Goal: Task Accomplishment & Management: Manage account settings

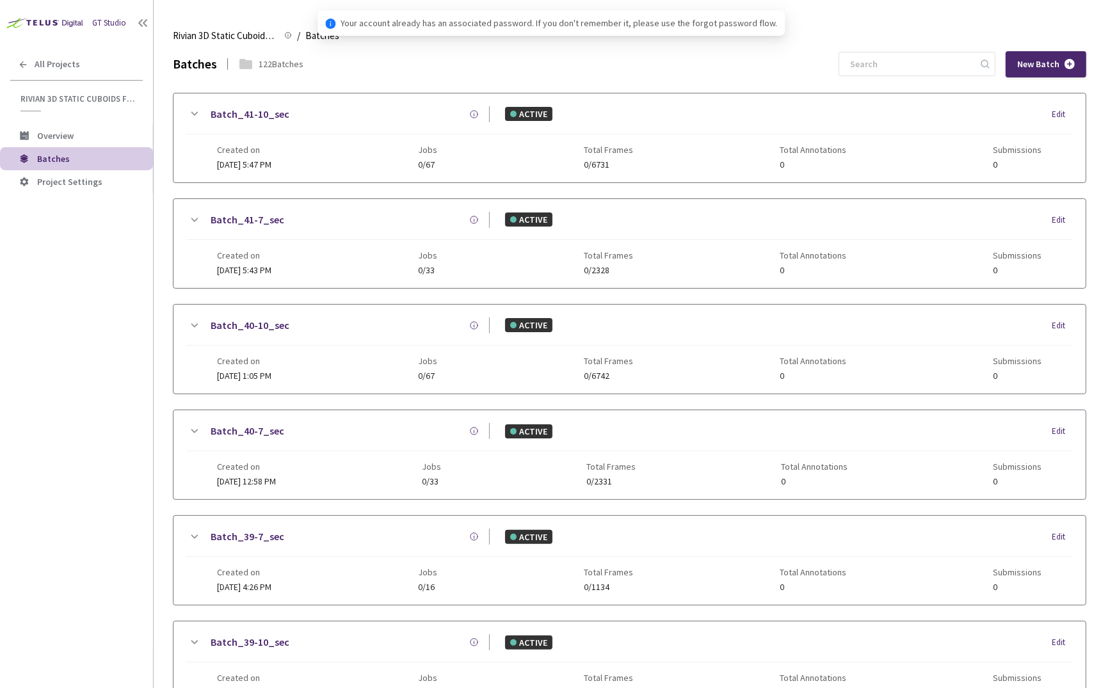
click at [127, 359] on div "GT Studio All Projects Rivian 3D Static Cuboids fixed[2024-25] Rivian 3D Static…" at bounding box center [76, 323] width 153 height 647
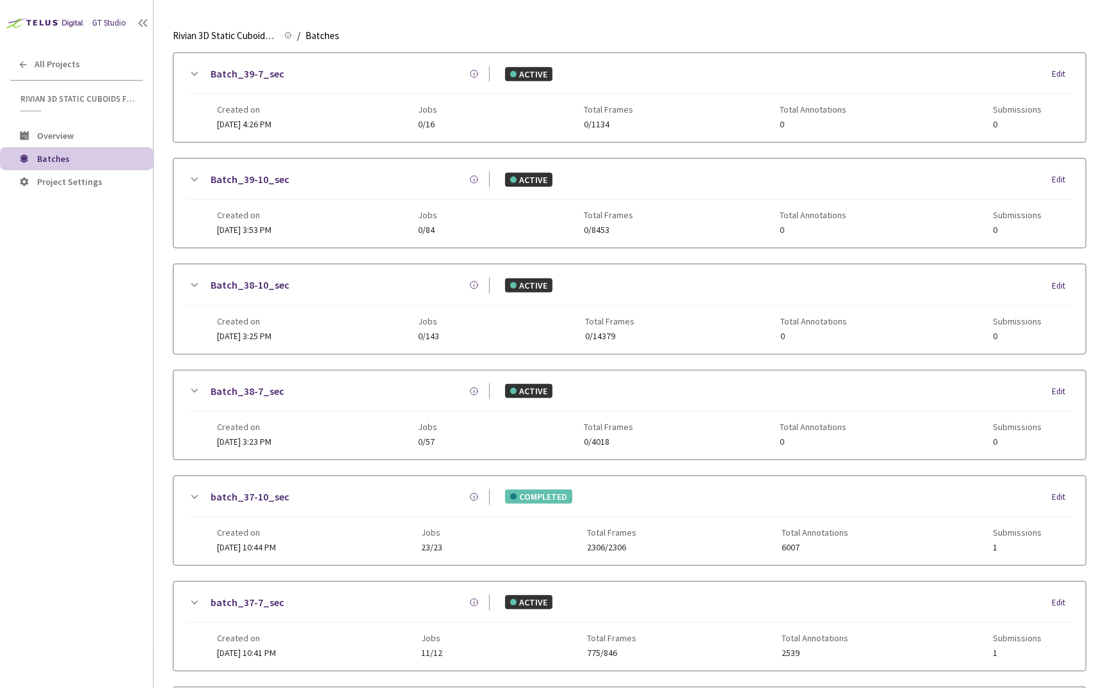
scroll to position [484, 0]
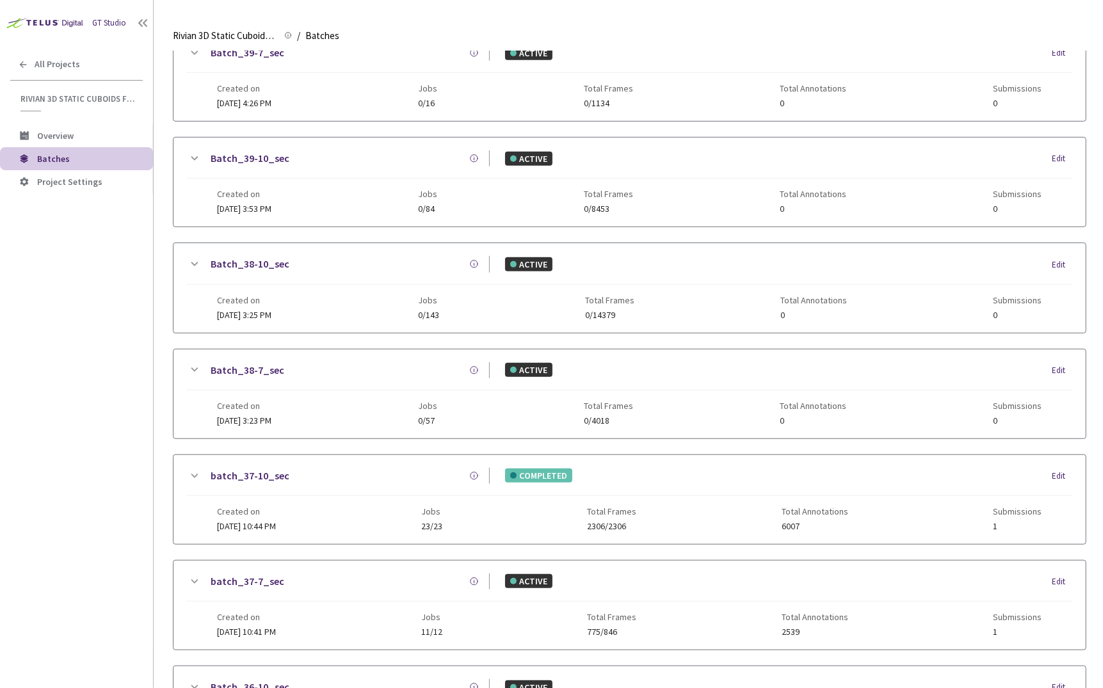
click at [199, 574] on icon at bounding box center [193, 581] width 15 height 15
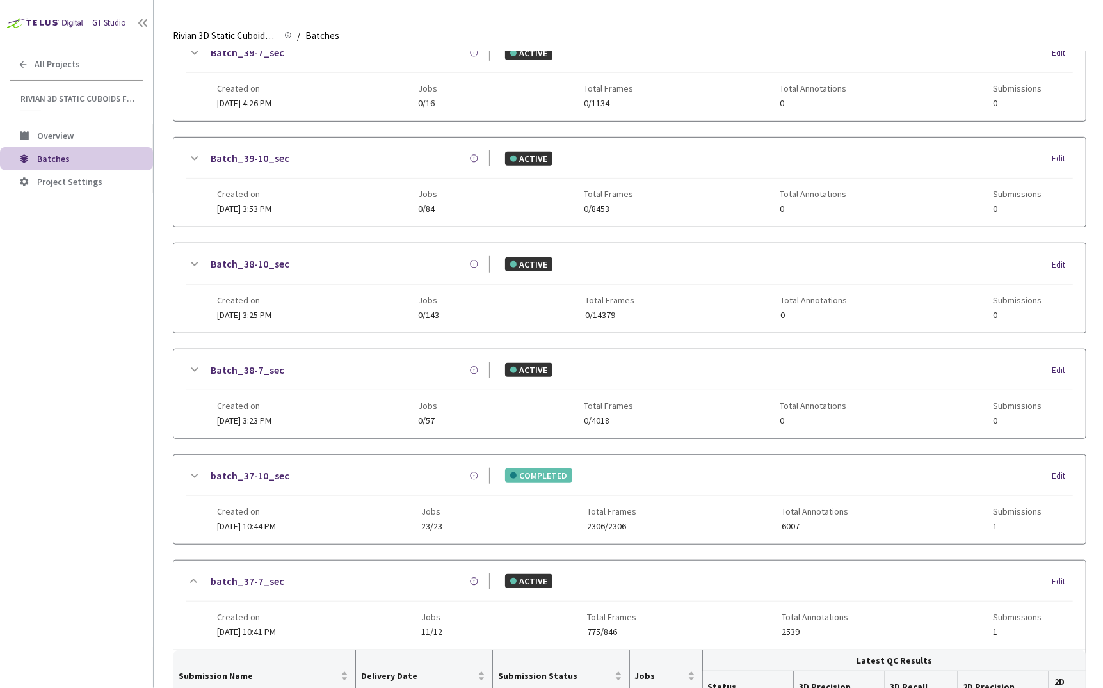
click at [97, 443] on div "GT Studio All Projects Rivian 3D Static Cuboids fixed[2024-25] Rivian 3D Static…" at bounding box center [76, 323] width 153 height 647
click at [227, 468] on link "batch_37-10_sec" at bounding box center [250, 476] width 79 height 16
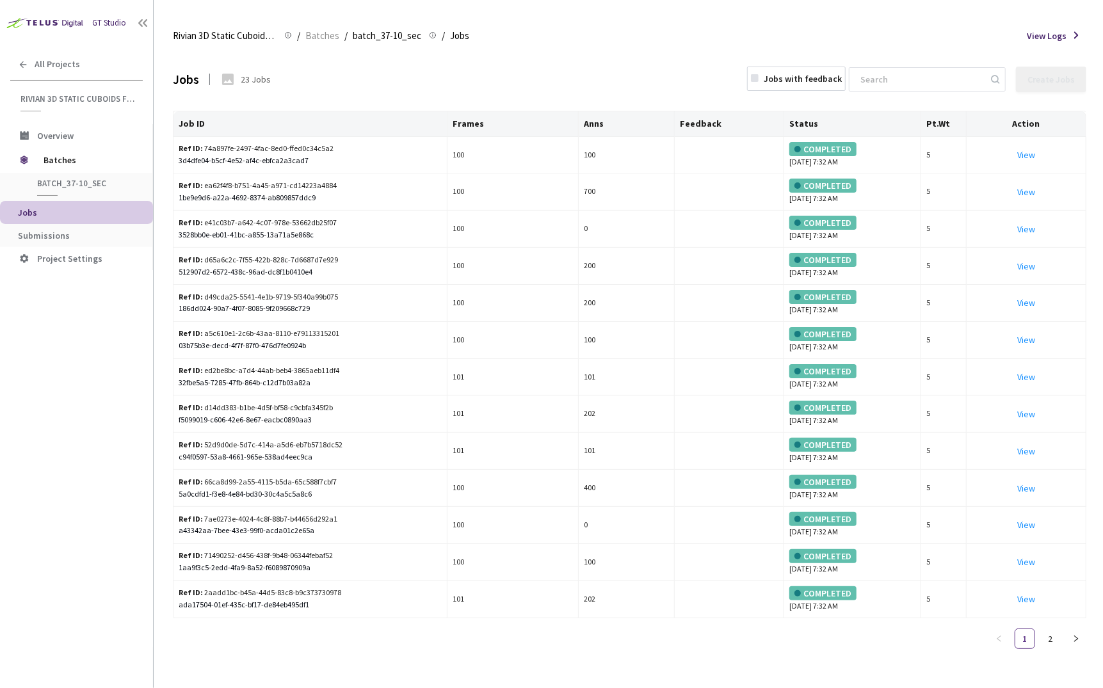
click at [69, 225] on li "Submissions" at bounding box center [76, 235] width 153 height 23
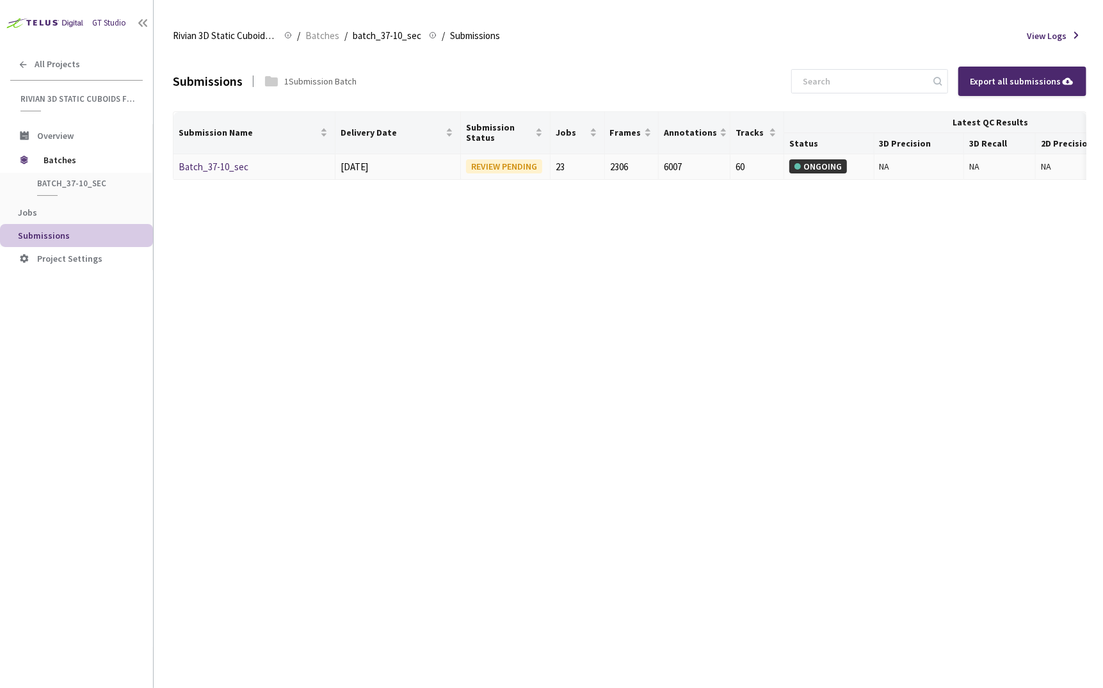
click at [214, 166] on link "Batch_37-10_sec" at bounding box center [214, 167] width 70 height 12
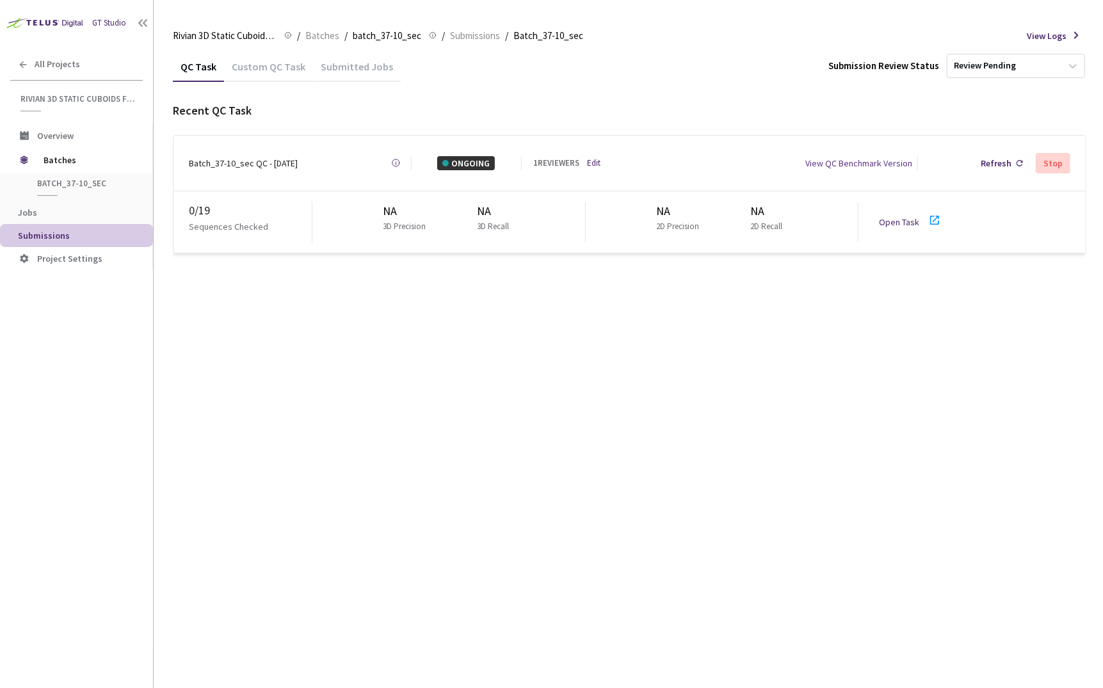
click at [598, 160] on link "Edit" at bounding box center [593, 163] width 13 height 13
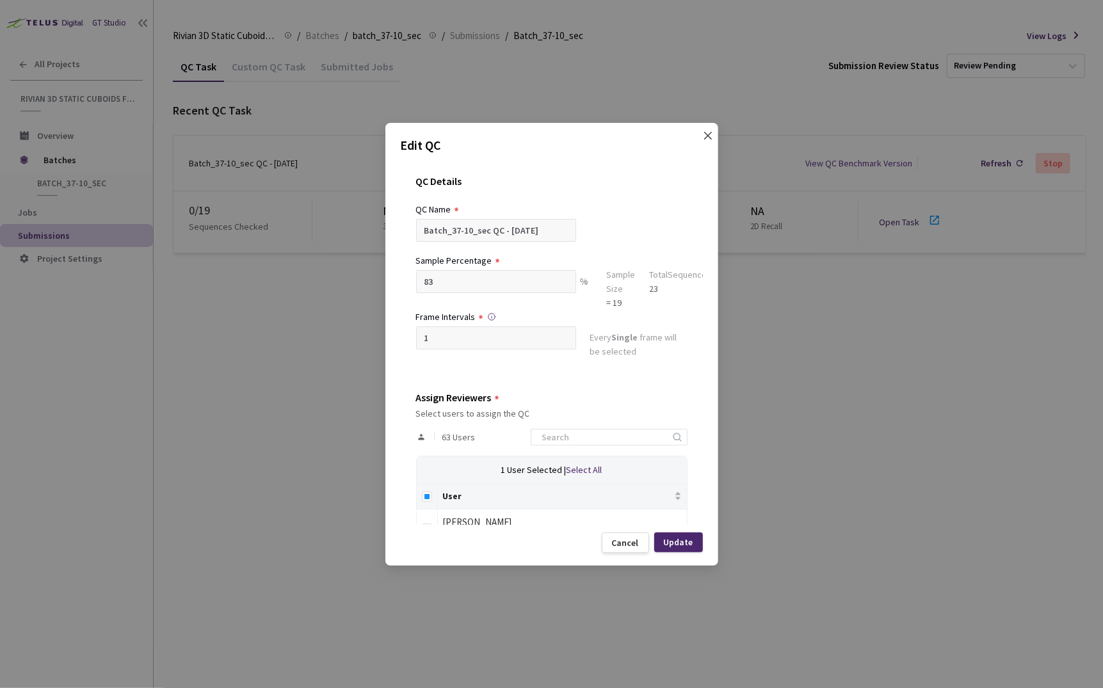
click at [708, 136] on icon "close" at bounding box center [708, 135] width 8 height 8
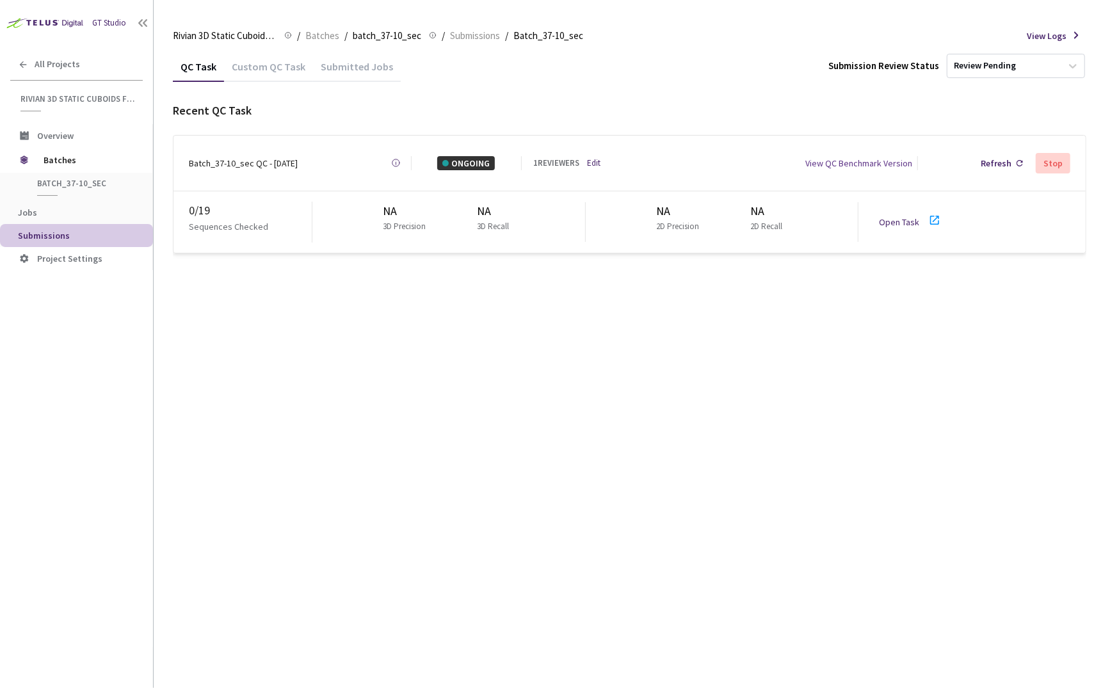
click at [407, 428] on div "QC Task Custom QC Task Submitted Jobs Submission Review Status Review Pending R…" at bounding box center [630, 369] width 914 height 637
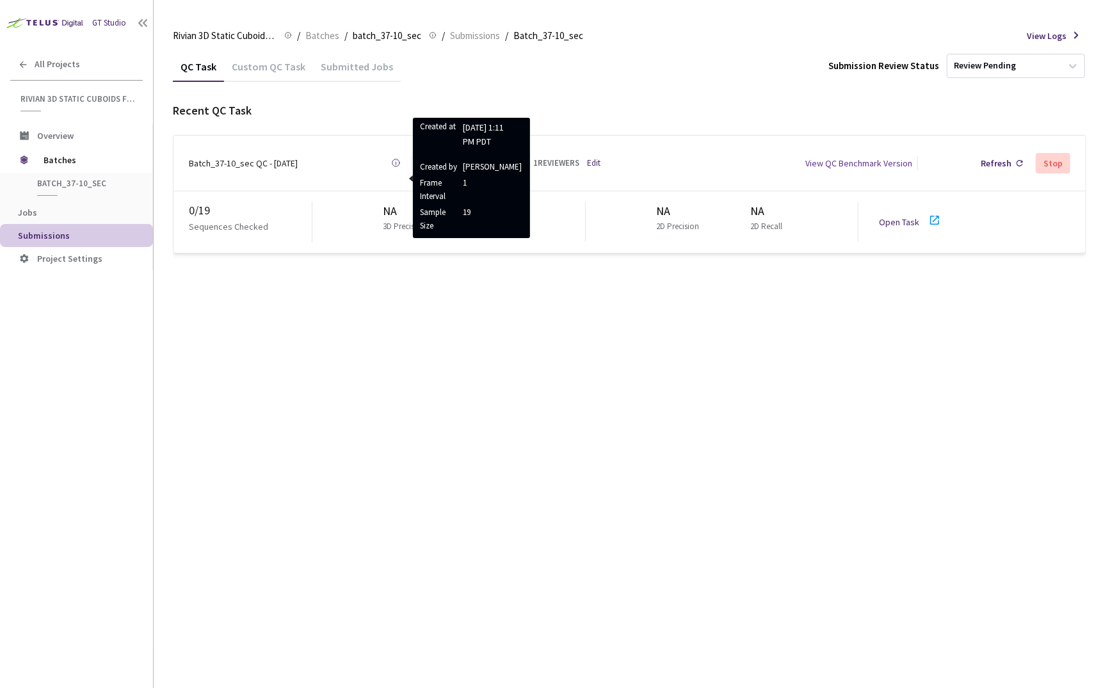
click at [397, 161] on icon at bounding box center [396, 163] width 10 height 10
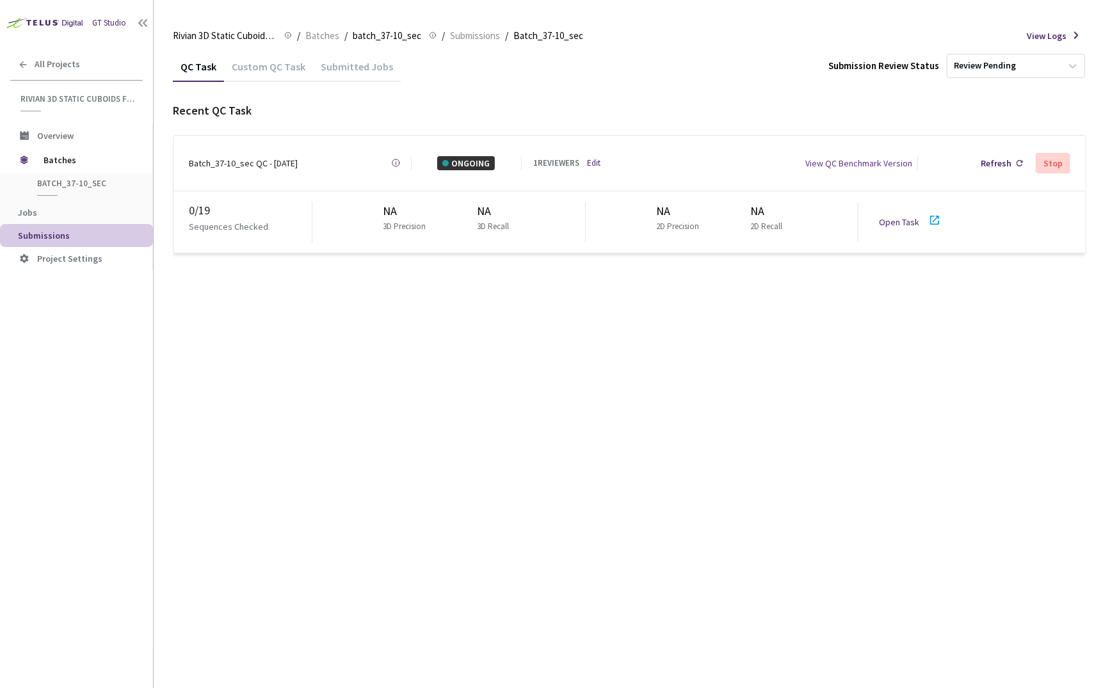
click at [594, 161] on link "Edit" at bounding box center [593, 163] width 13 height 13
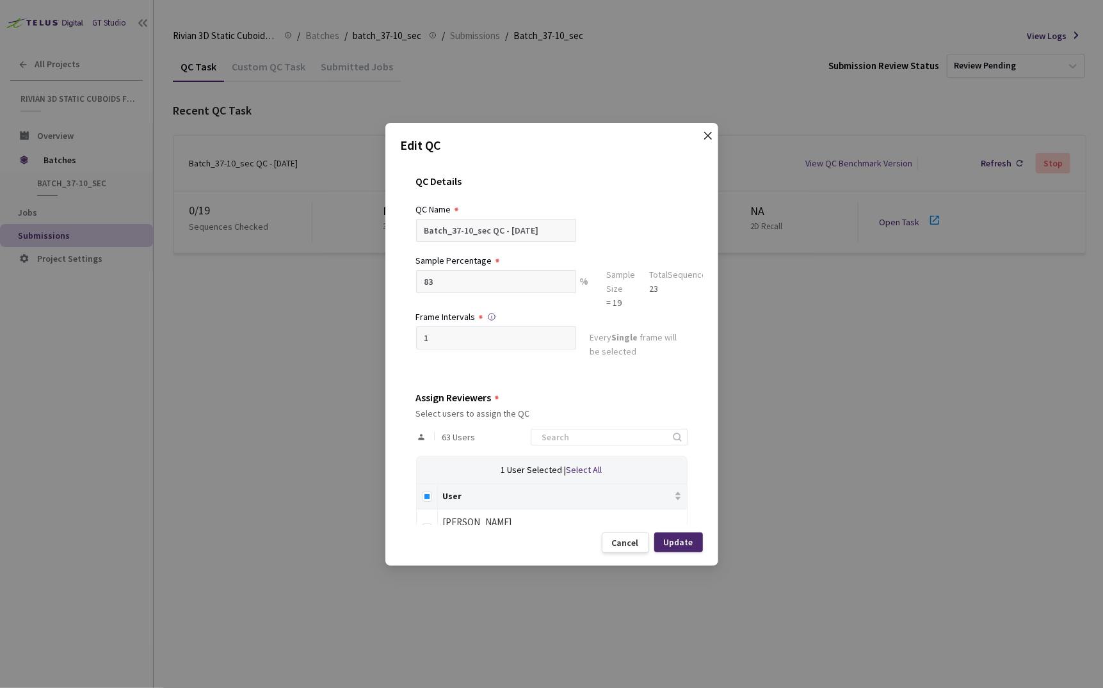
click at [708, 138] on icon "close" at bounding box center [708, 136] width 10 height 10
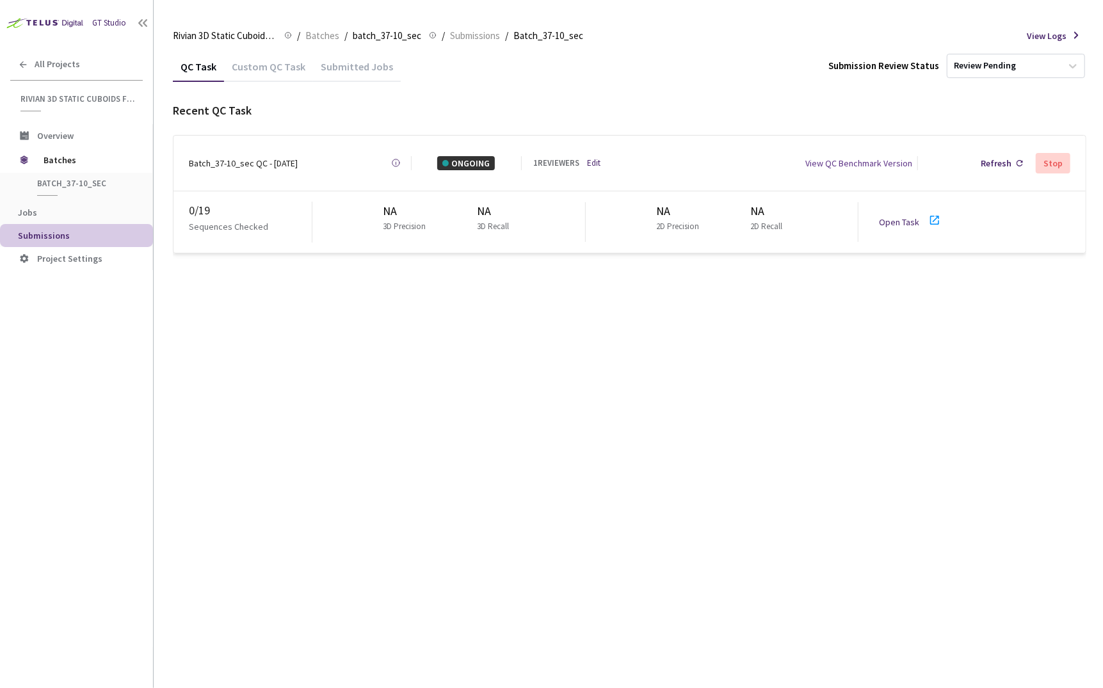
click at [504, 401] on div "QC Task Custom QC Task Submitted Jobs Submission Review Status Review Pending R…" at bounding box center [630, 369] width 914 height 637
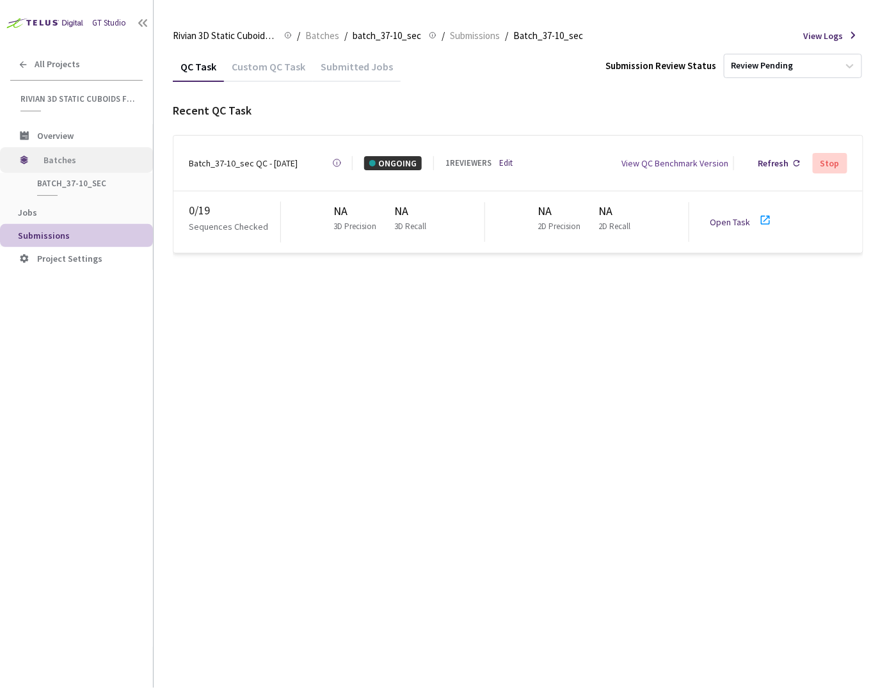
click at [88, 158] on span "Batches" at bounding box center [88, 160] width 88 height 26
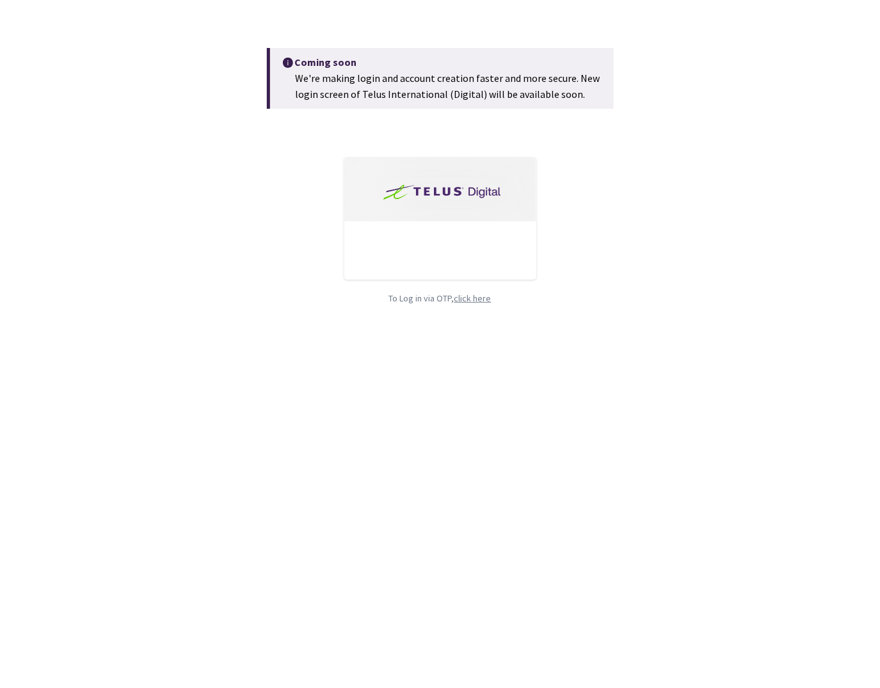
click at [471, 296] on div "Sign in with Google or Don't remember your password? Log In To Log in via OTP, …" at bounding box center [440, 231] width 243 height 149
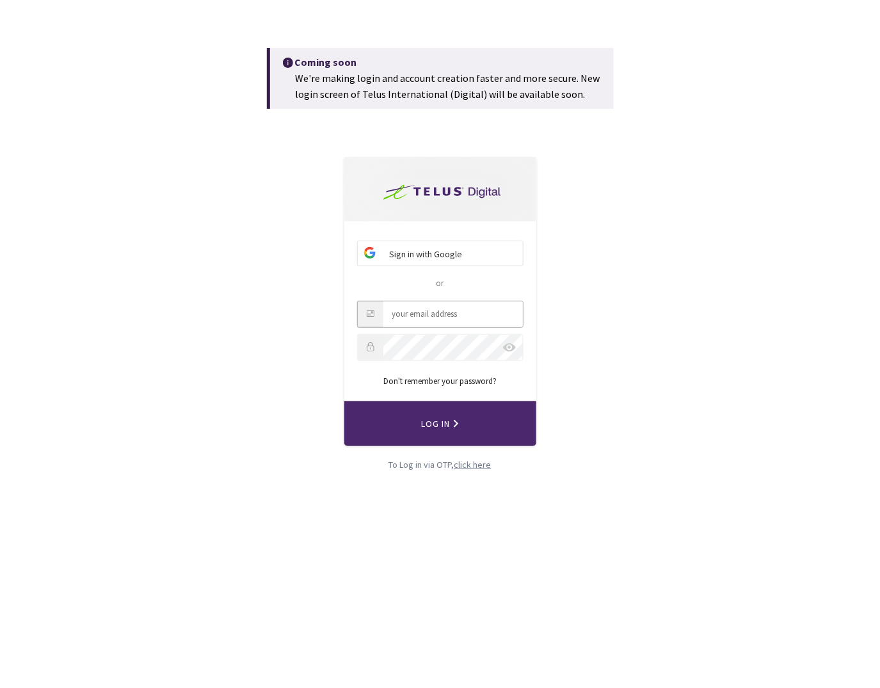
click at [435, 310] on input "Email" at bounding box center [454, 315] width 140 height 26
type input "annastepura@rivian.com"
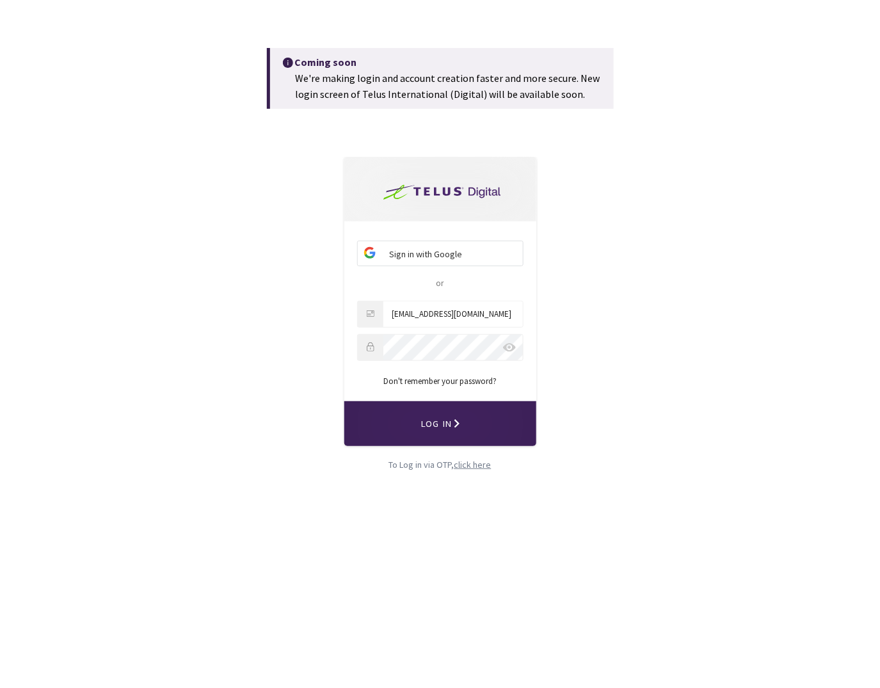
click at [450, 427] on span "Log In" at bounding box center [440, 424] width 39 height 28
